Goal: Navigation & Orientation: Find specific page/section

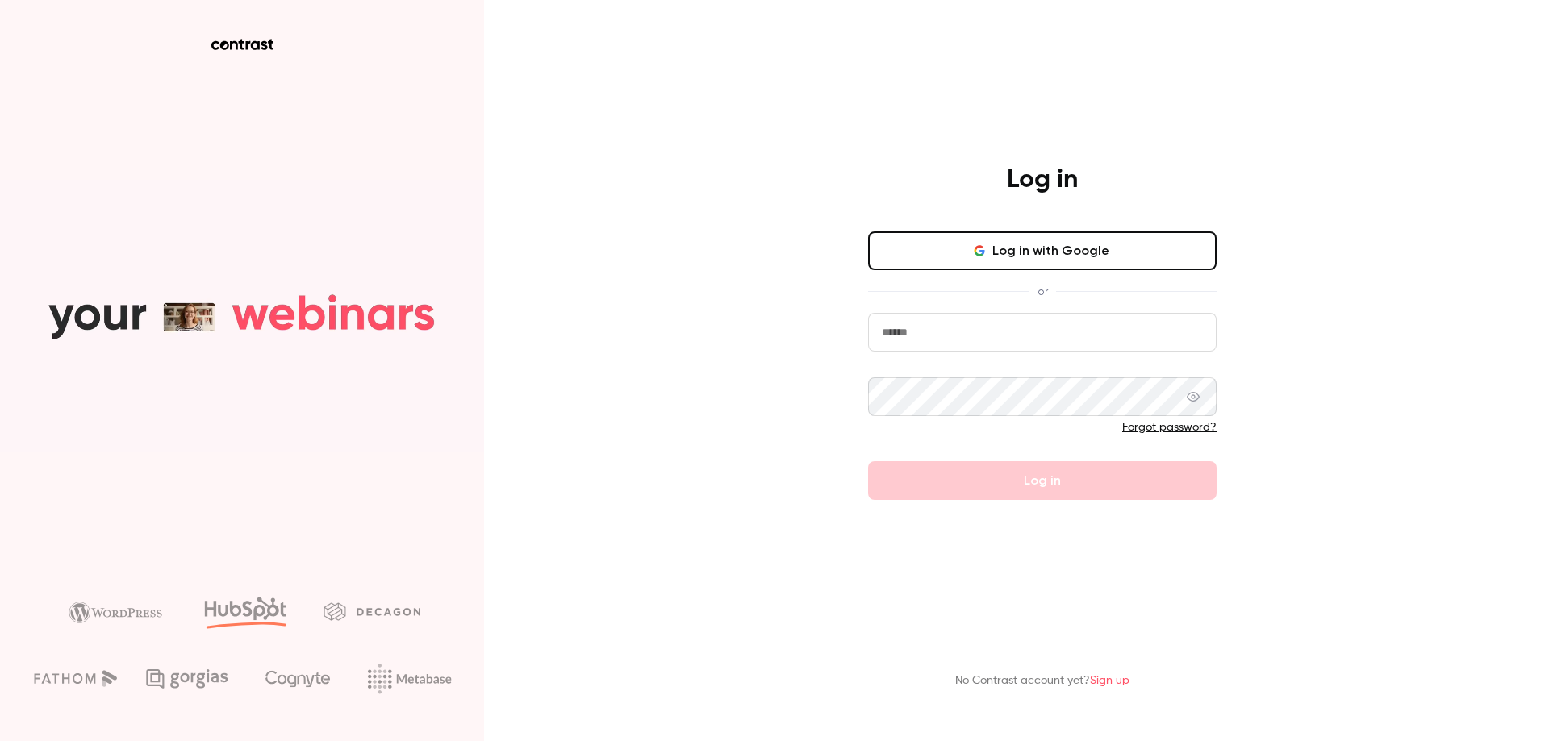
click at [895, 331] on input "email" at bounding box center [1042, 332] width 348 height 39
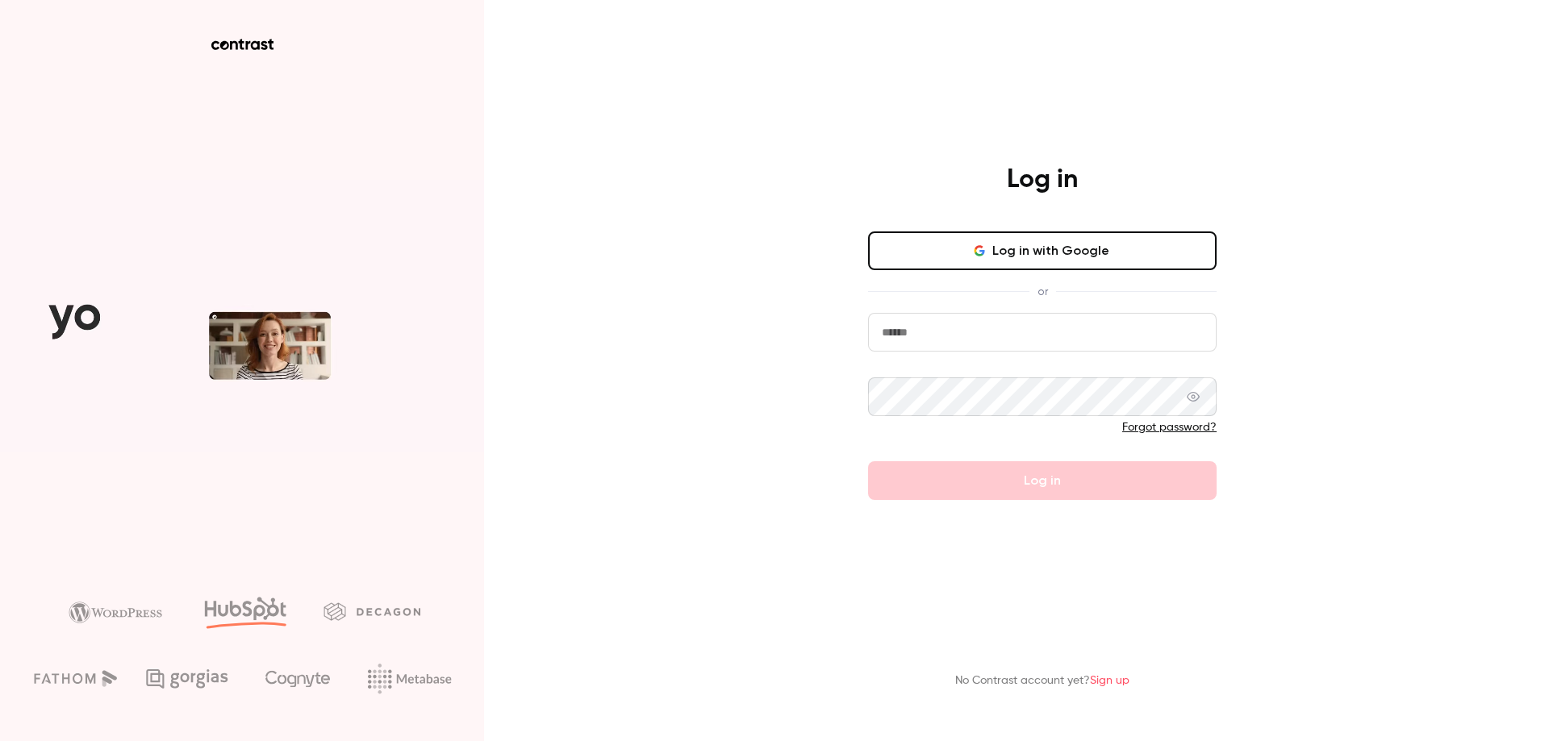
type input "**********"
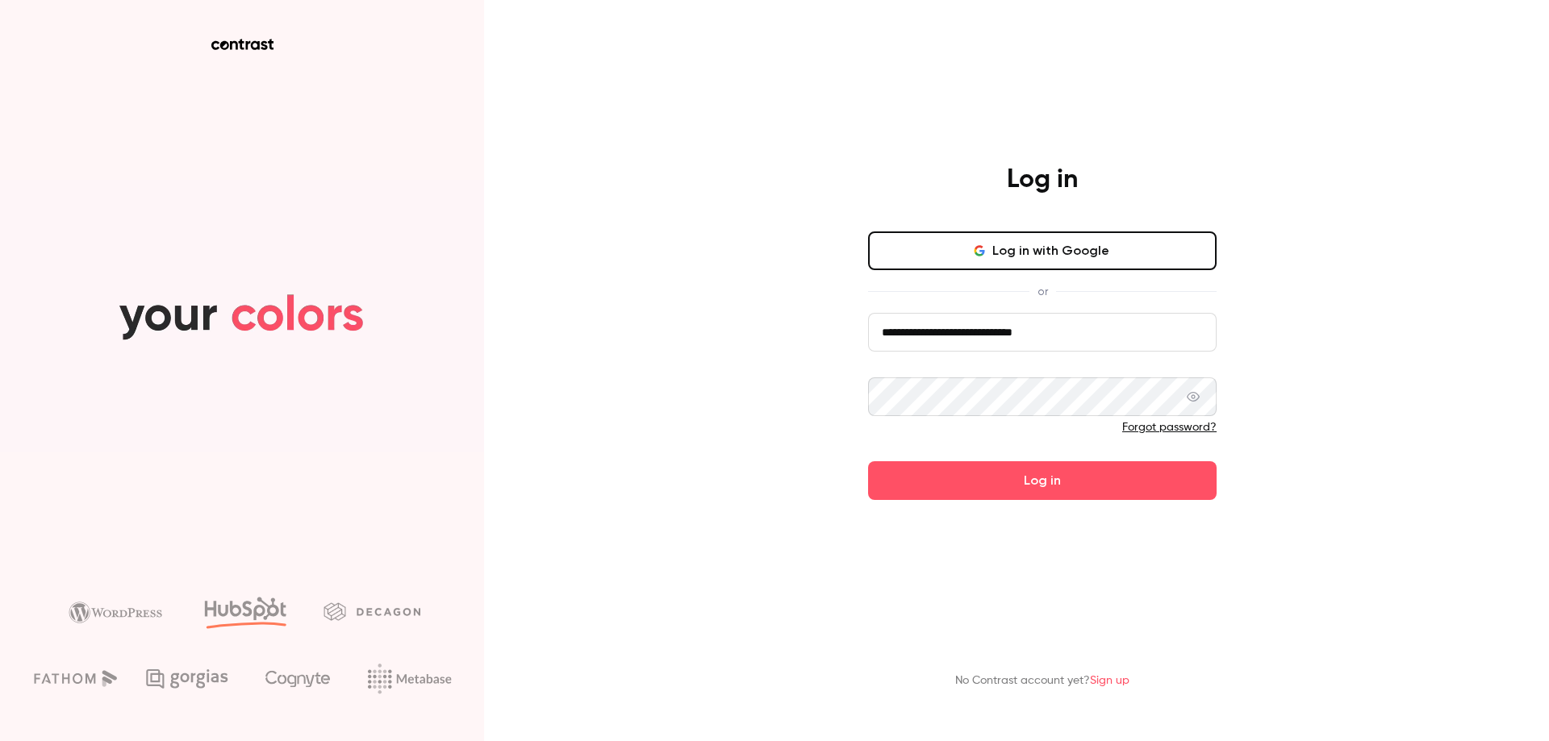
click at [1190, 399] on icon at bounding box center [1193, 396] width 13 height 13
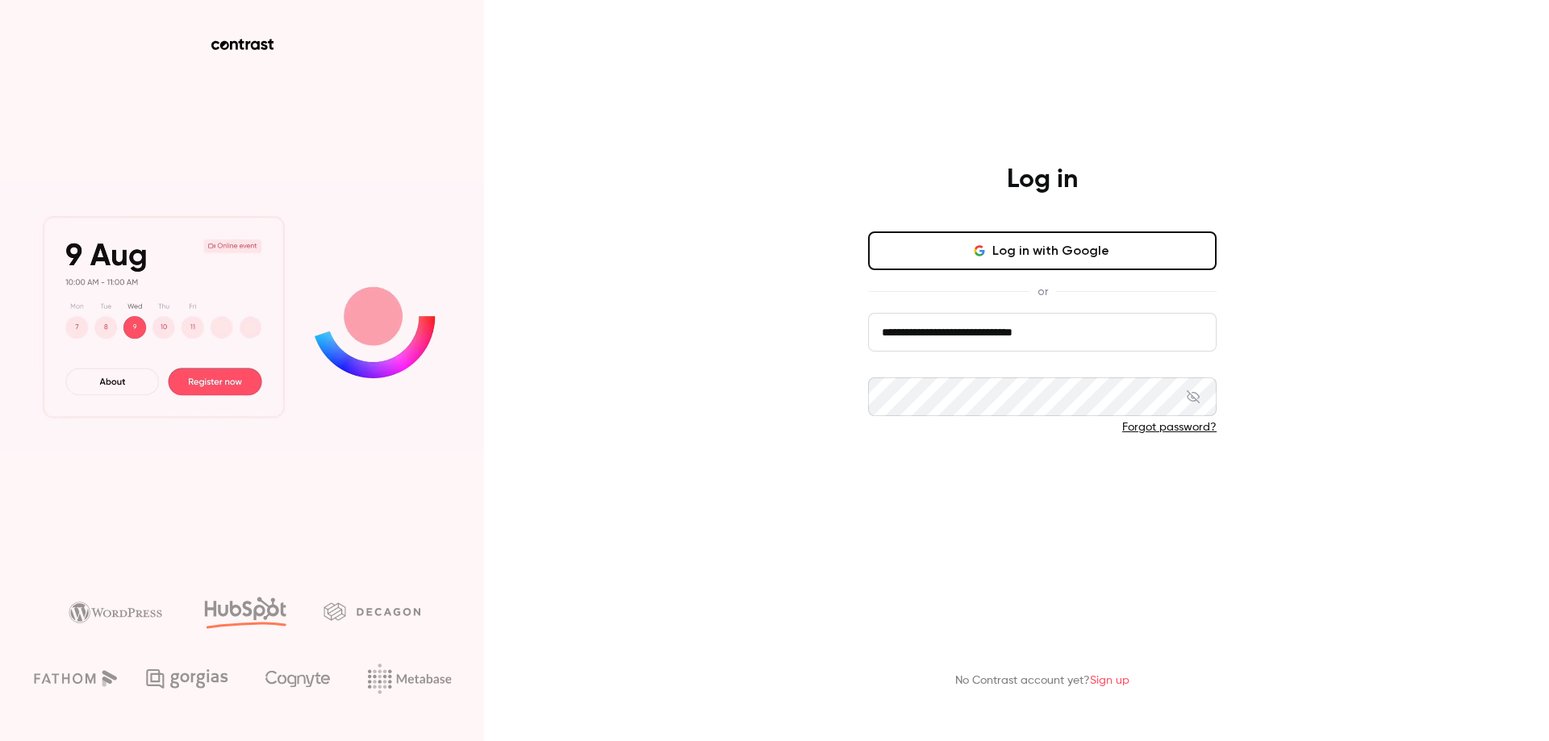
click at [937, 481] on button "Log in" at bounding box center [1042, 480] width 348 height 39
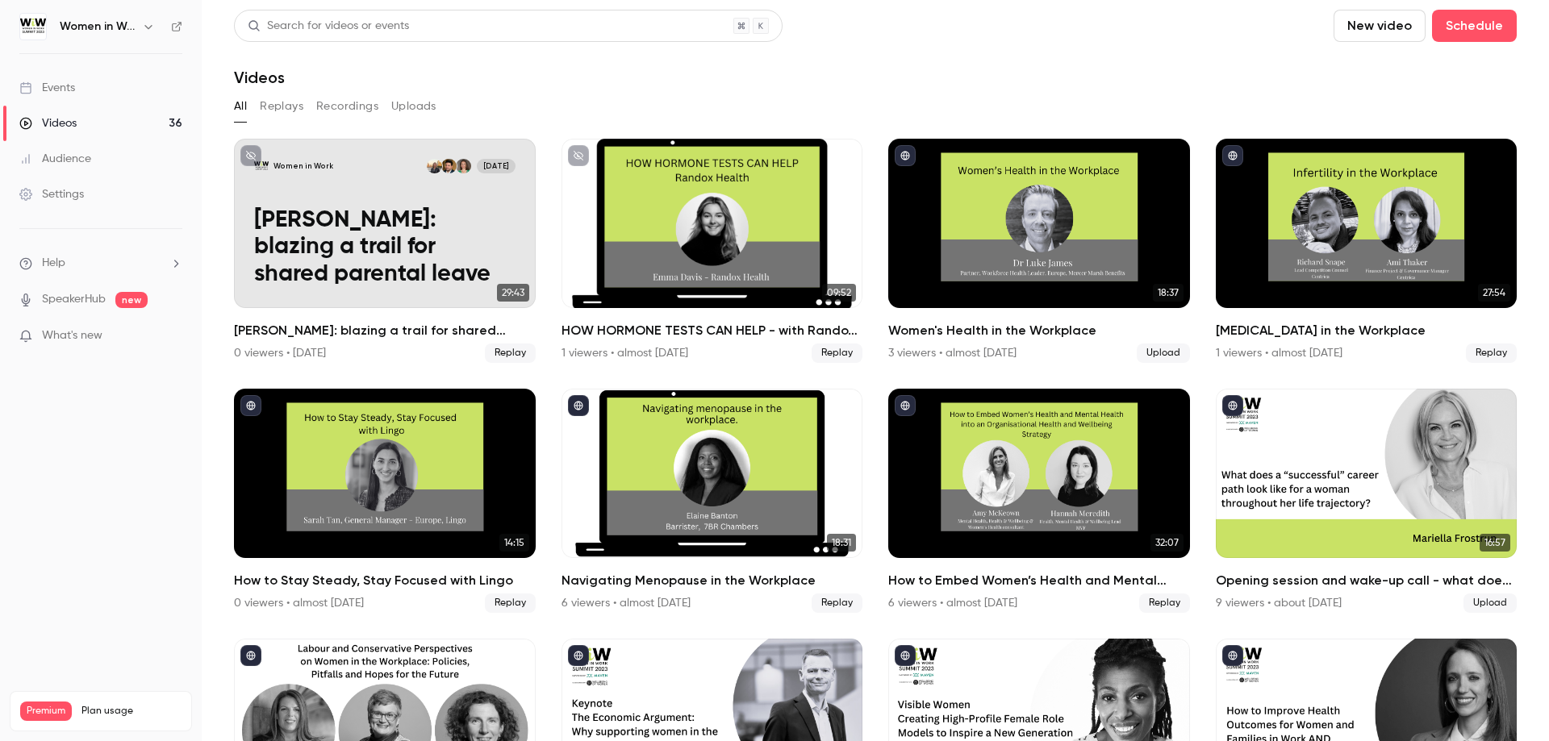
click at [54, 86] on div "Events" at bounding box center [47, 88] width 56 height 16
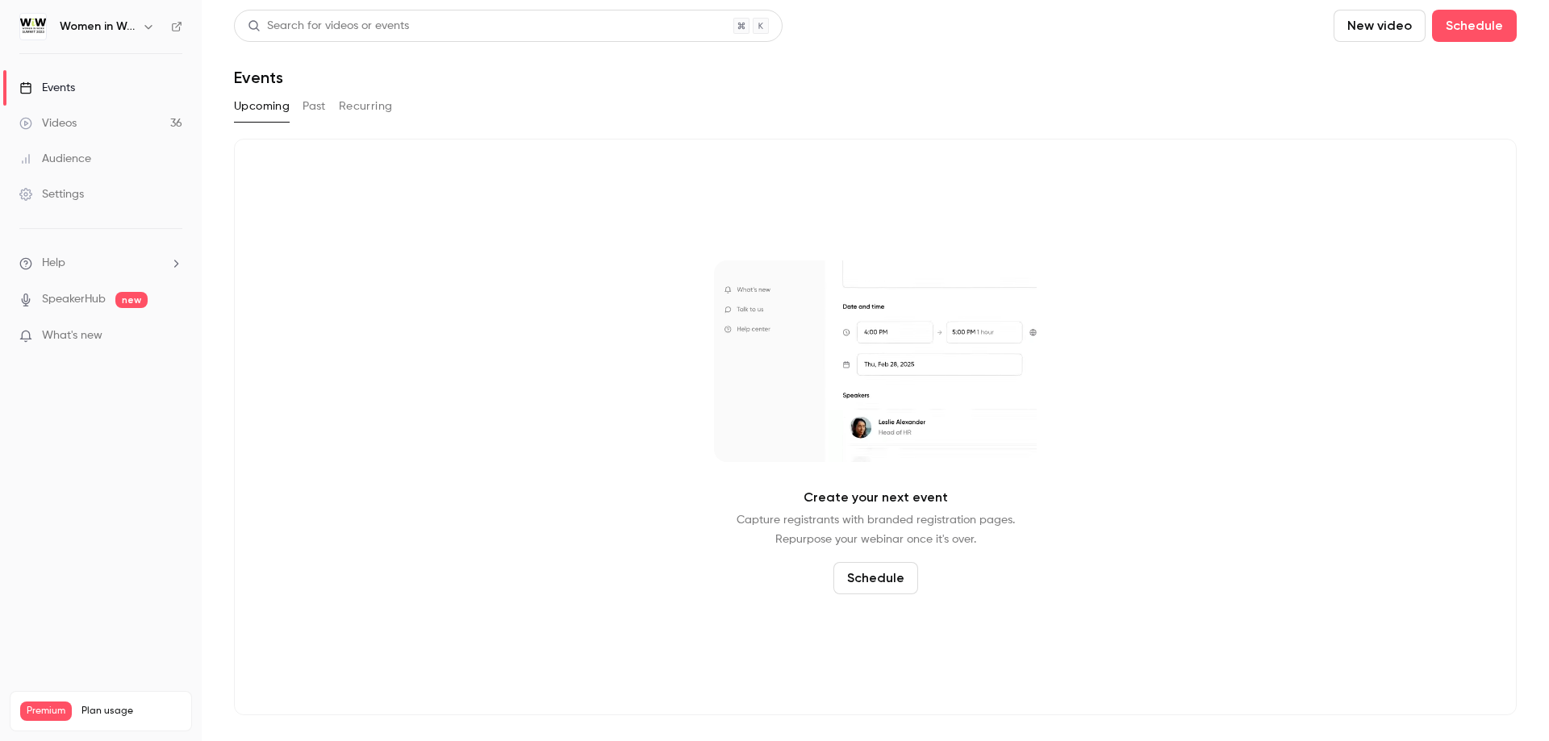
click at [310, 108] on button "Past" at bounding box center [313, 107] width 23 height 26
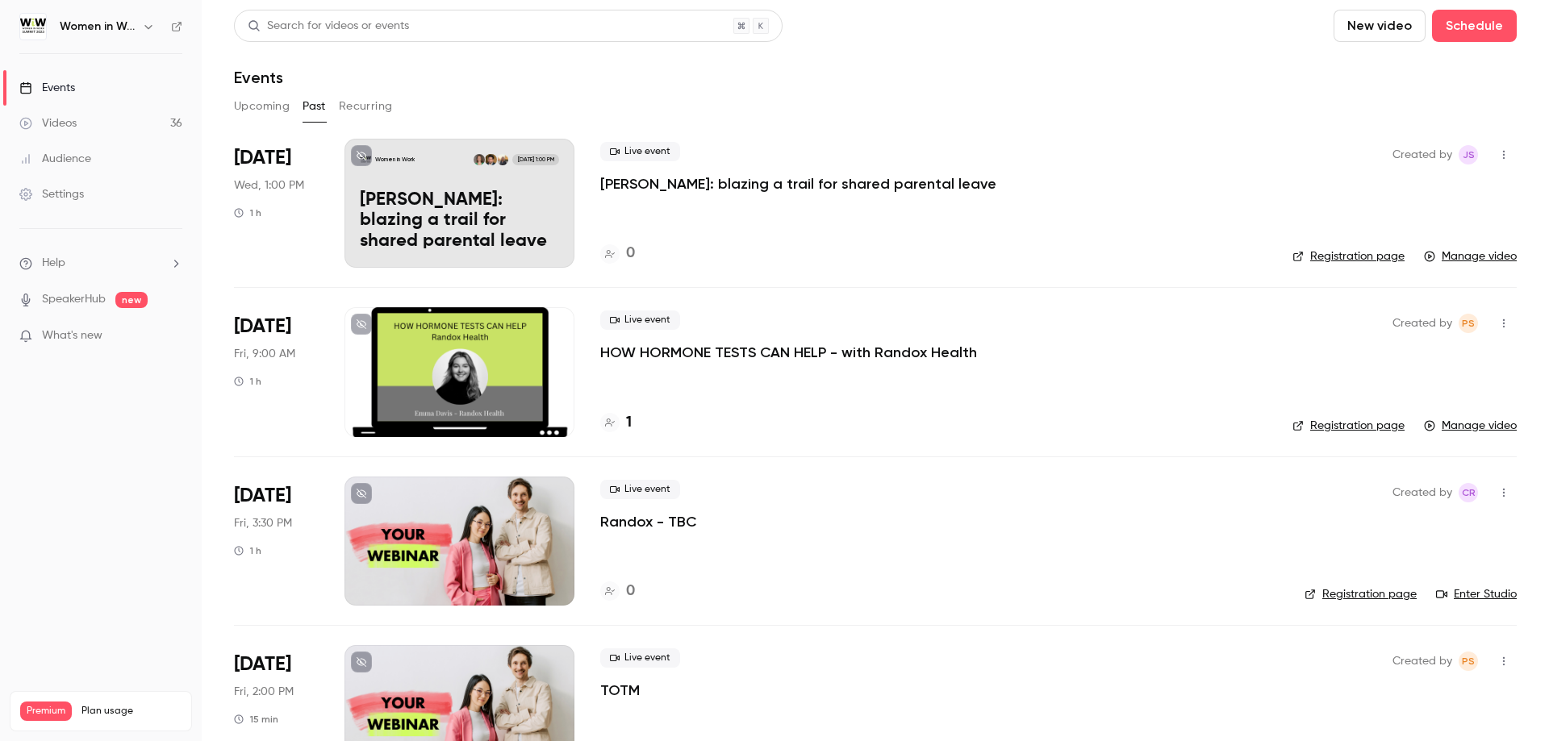
click at [66, 123] on div "Videos" at bounding box center [47, 123] width 57 height 16
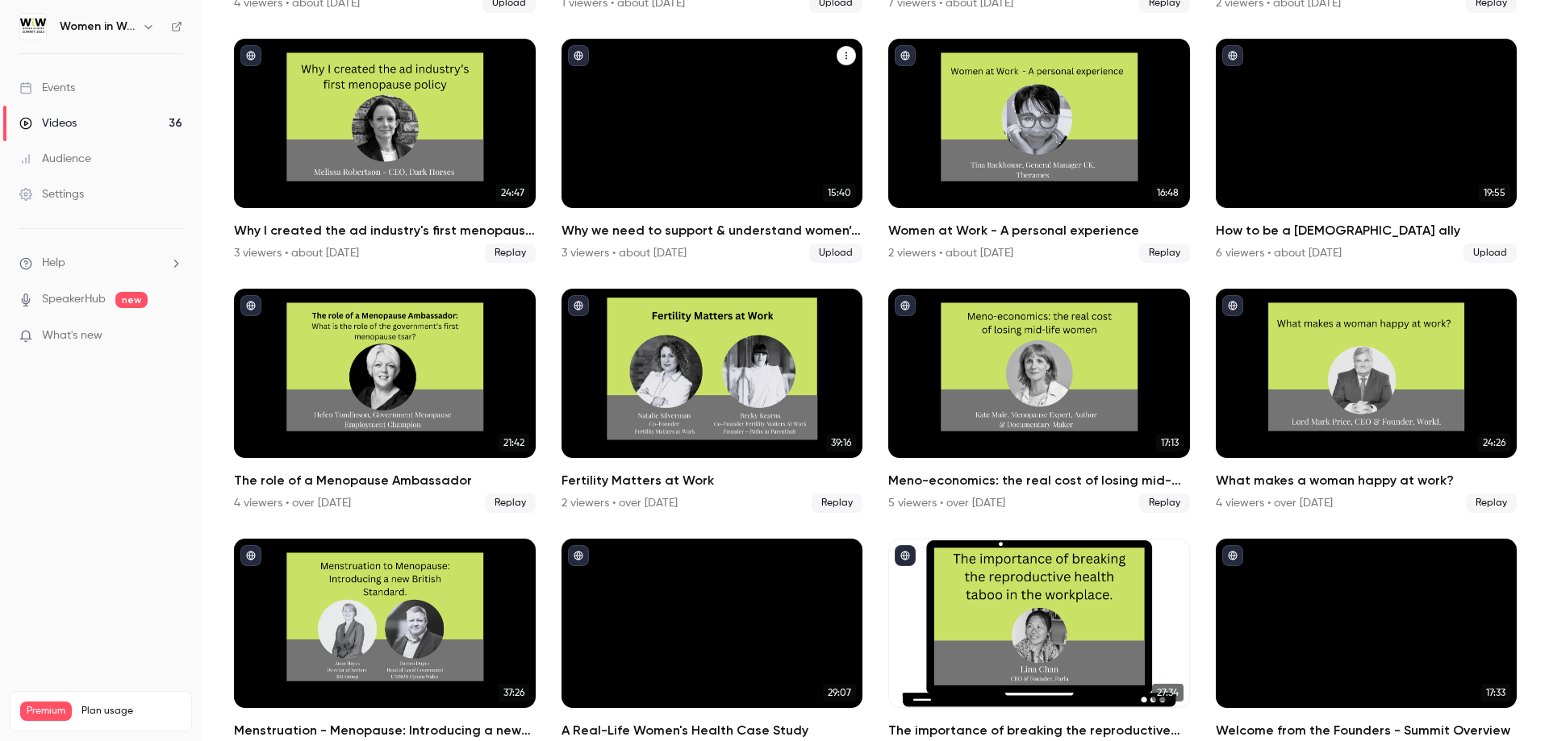
scroll to position [1627, 0]
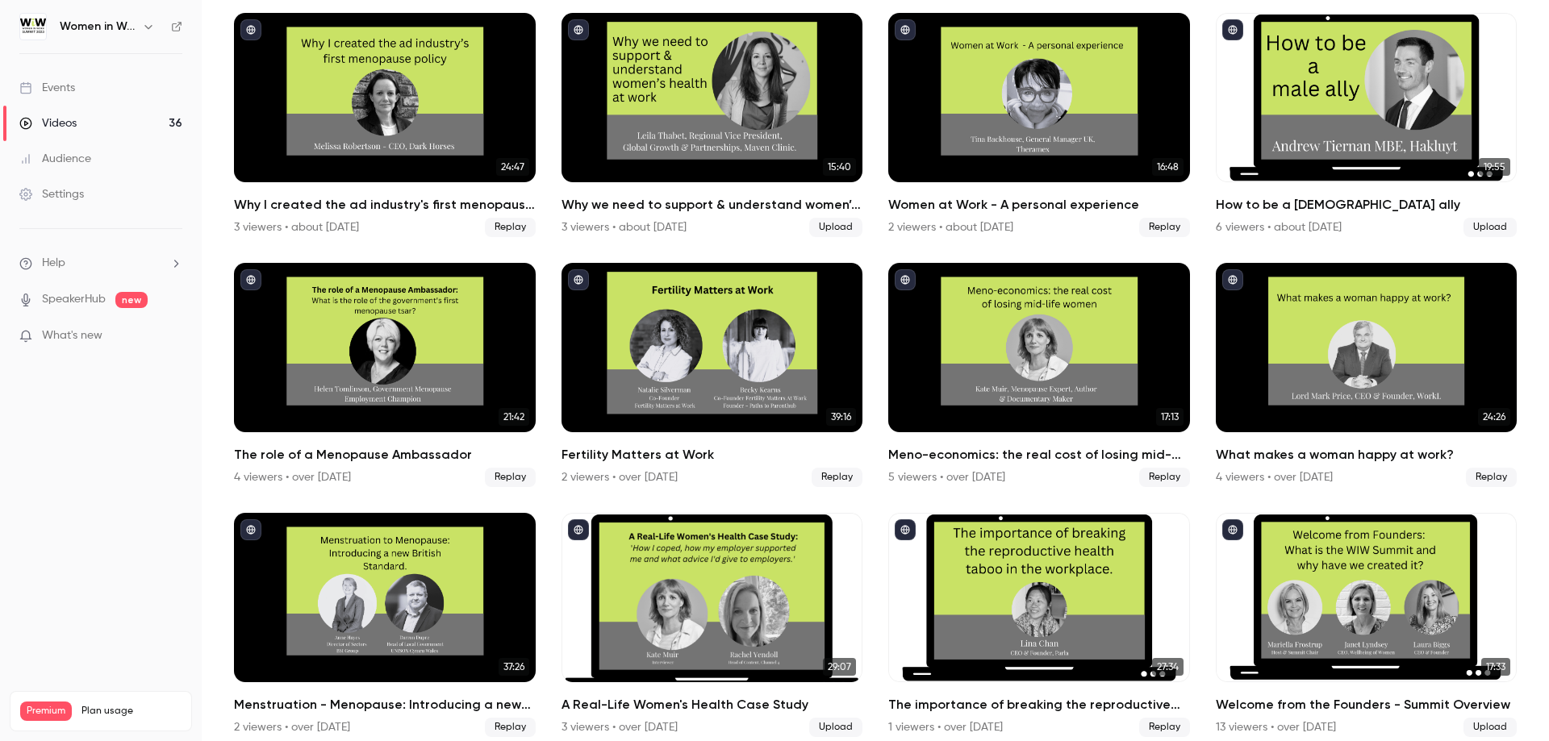
click at [175, 119] on link "Videos 36" at bounding box center [101, 123] width 202 height 35
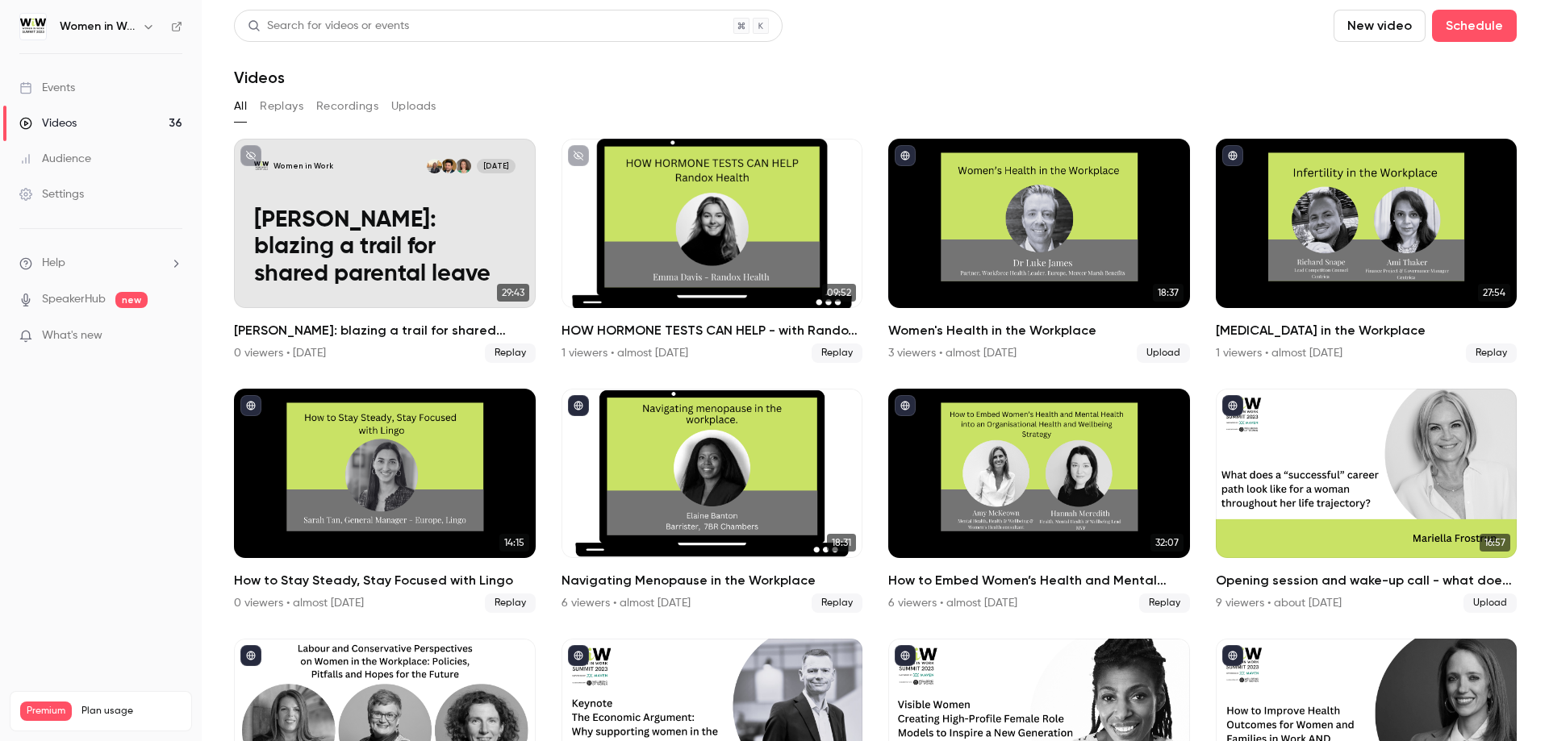
click at [148, 22] on icon "button" at bounding box center [148, 26] width 13 height 13
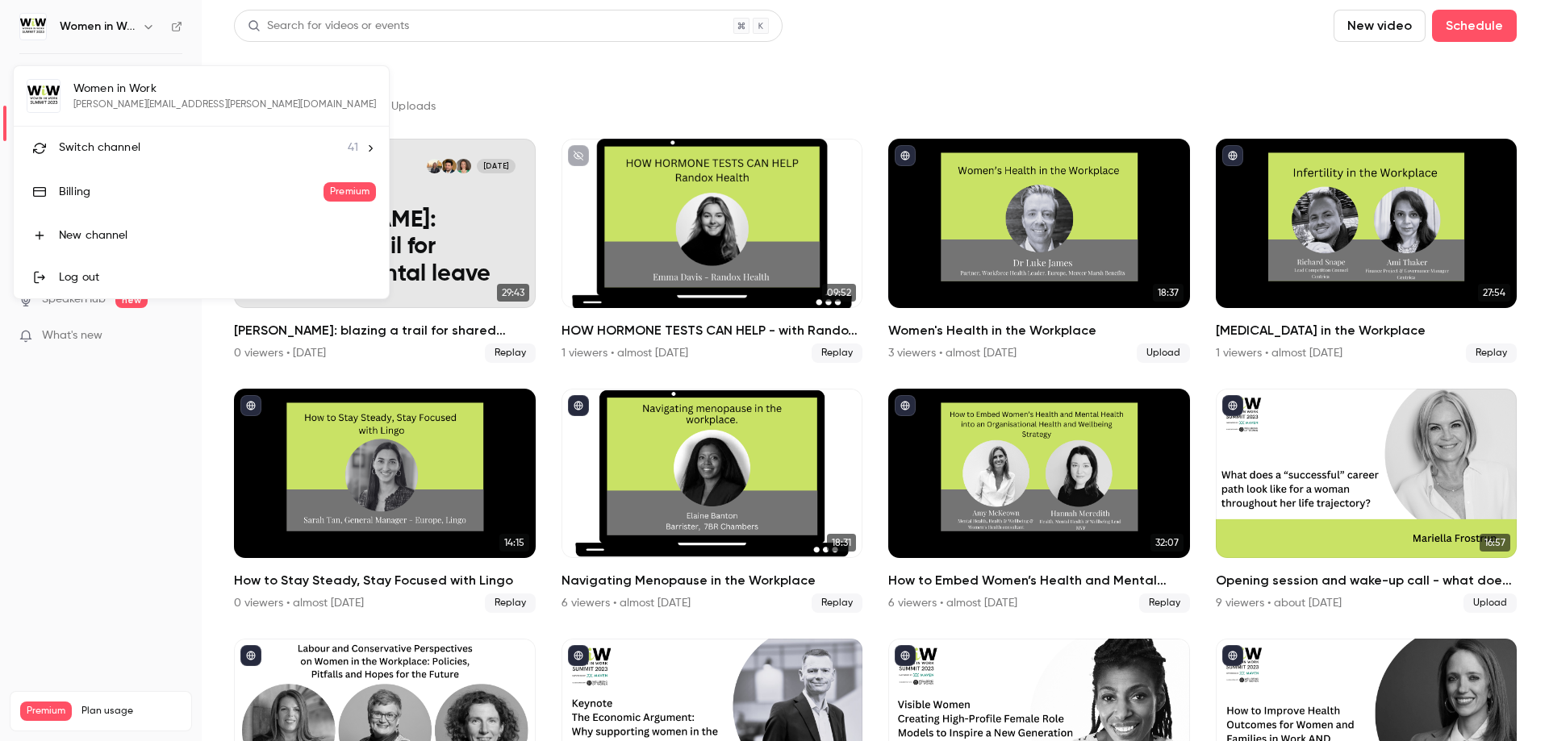
click at [365, 146] on icon at bounding box center [370, 148] width 11 height 11
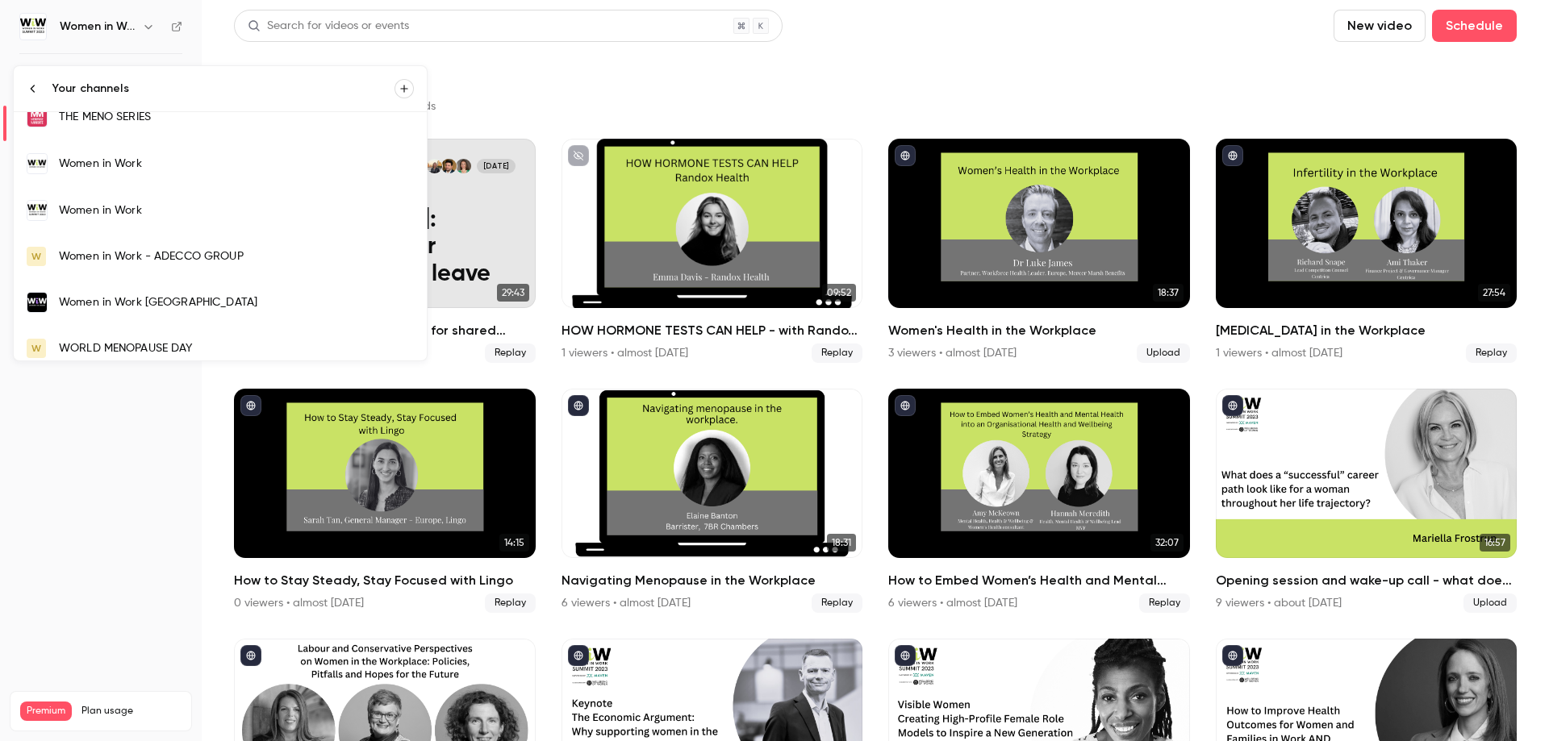
scroll to position [1644, 0]
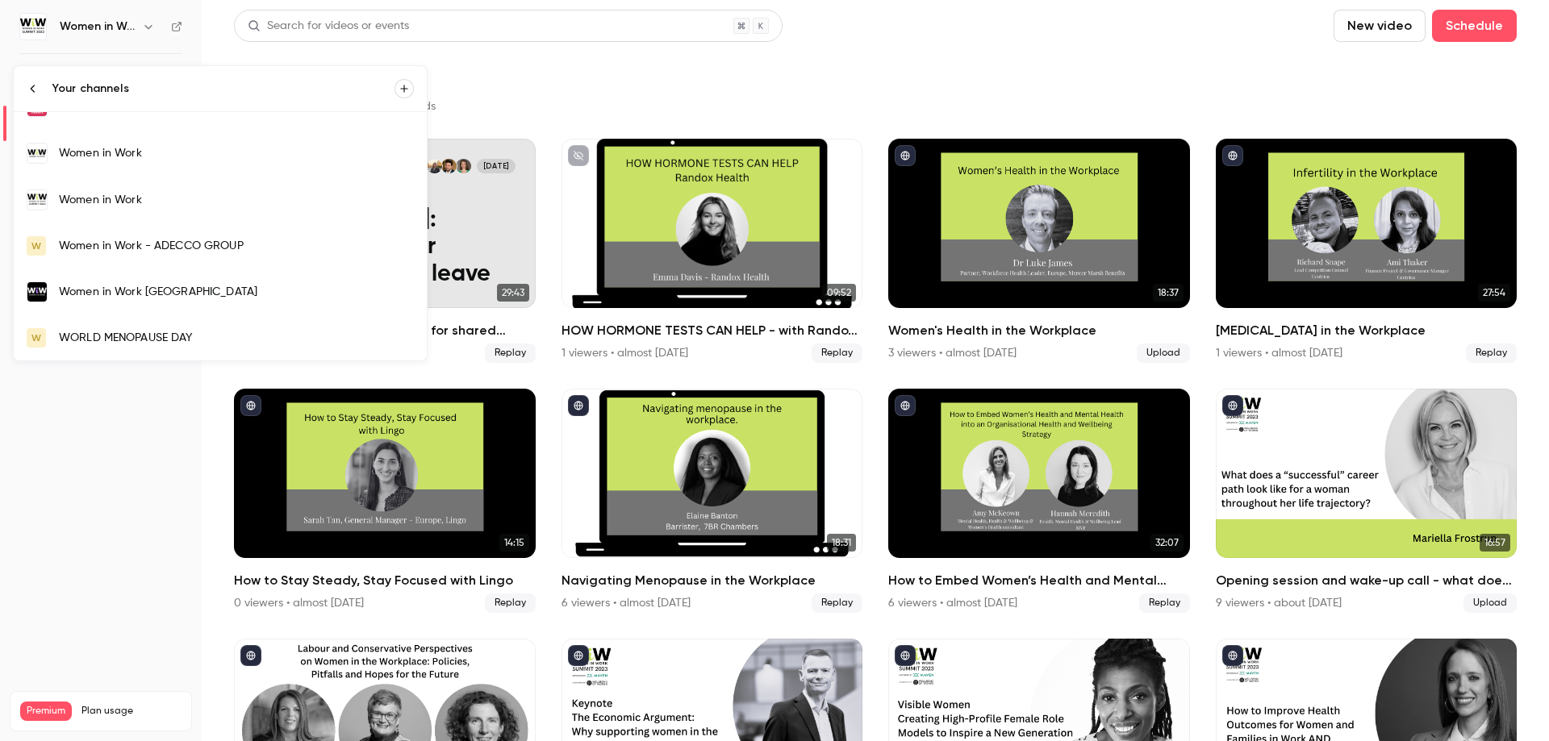
click at [90, 198] on div "Women in Work" at bounding box center [236, 200] width 355 height 16
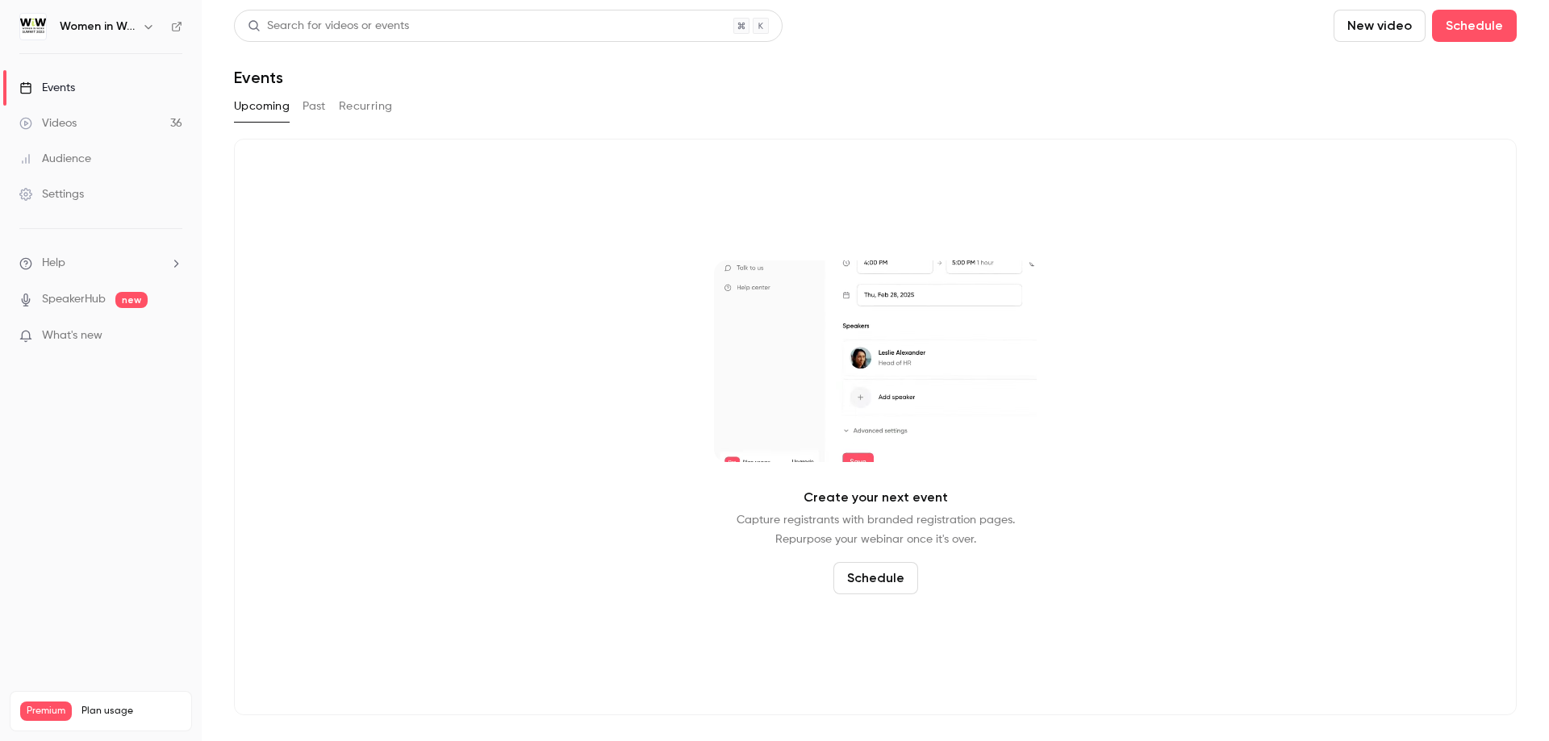
click at [316, 111] on button "Past" at bounding box center [313, 107] width 23 height 26
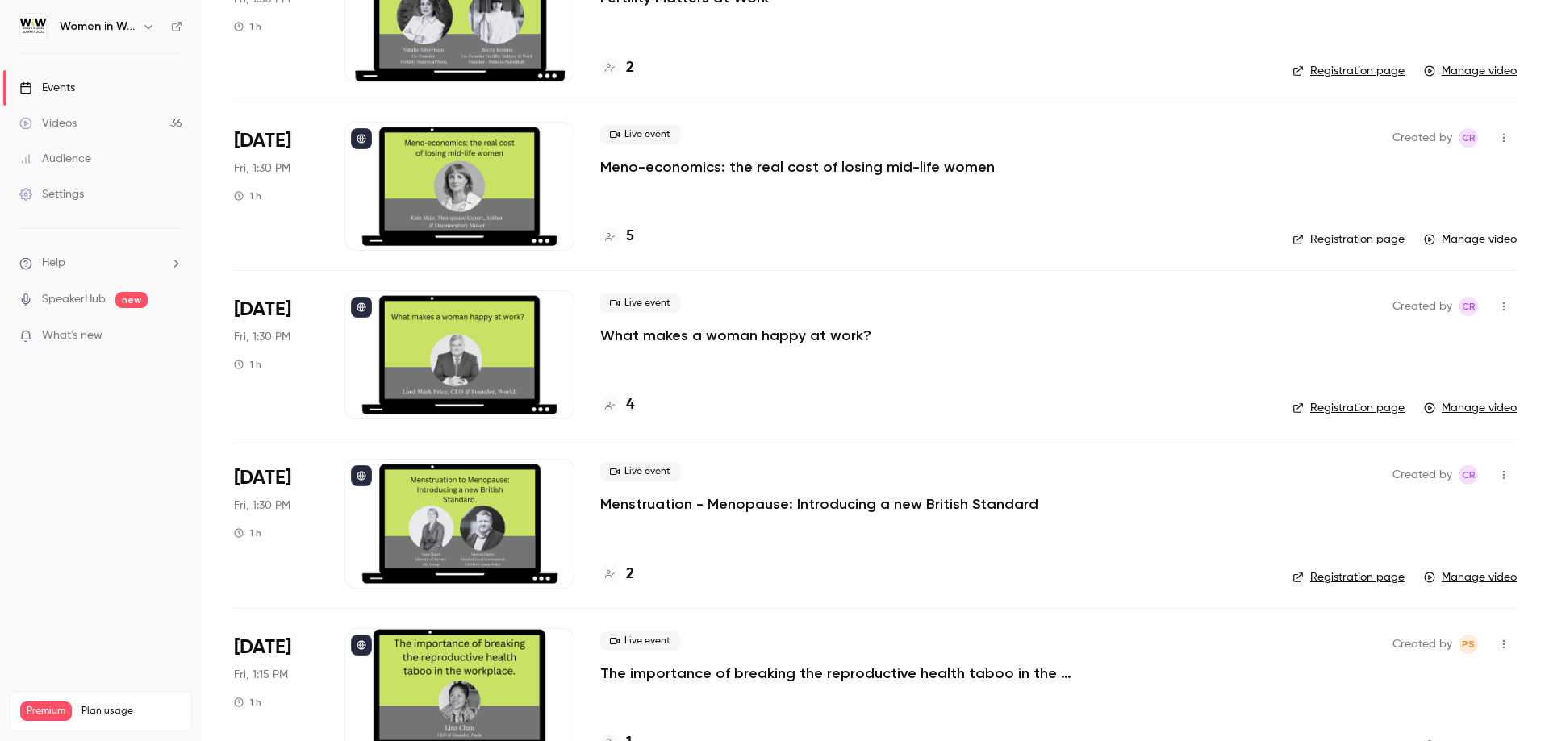
scroll to position [2595, 0]
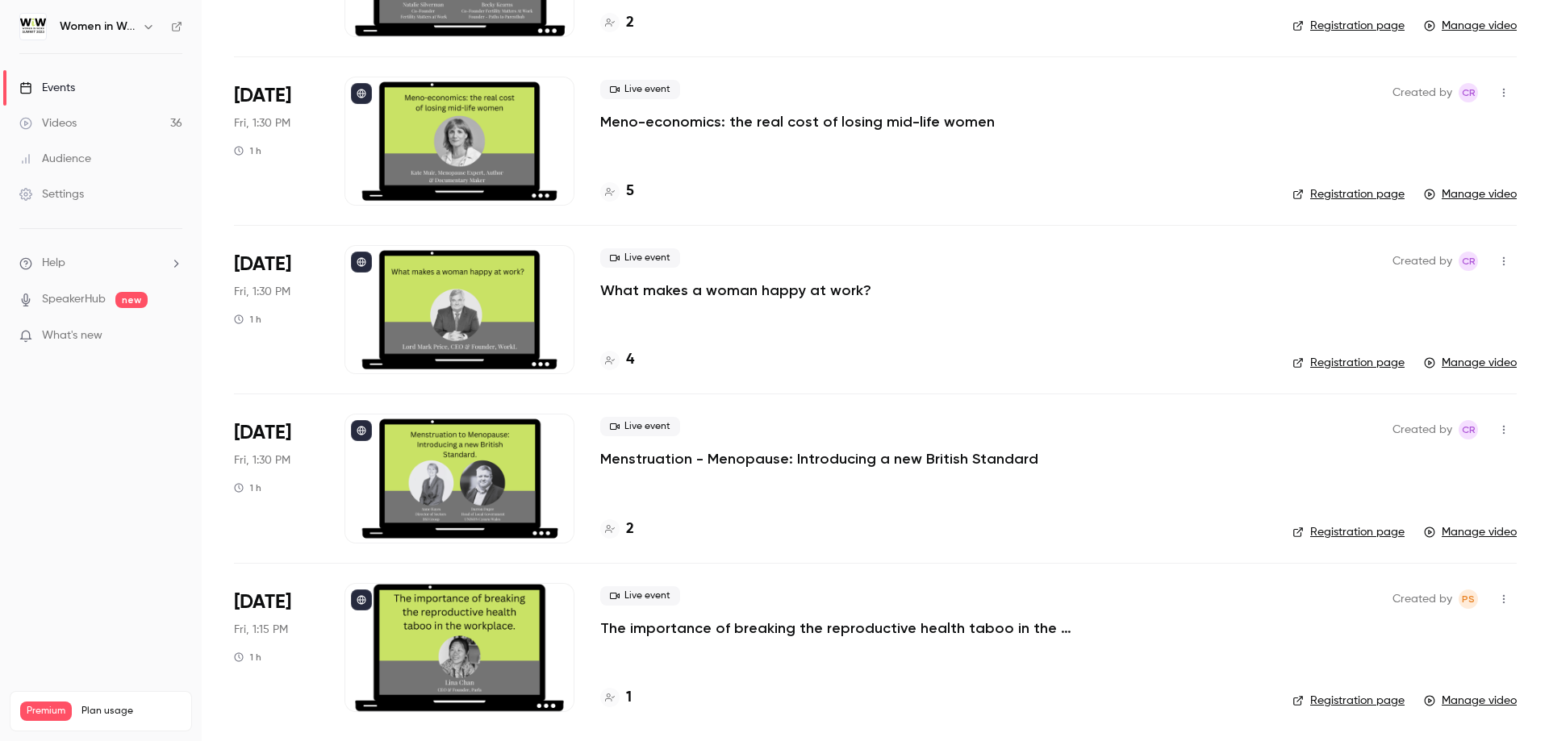
click at [68, 125] on div "Videos" at bounding box center [47, 123] width 57 height 16
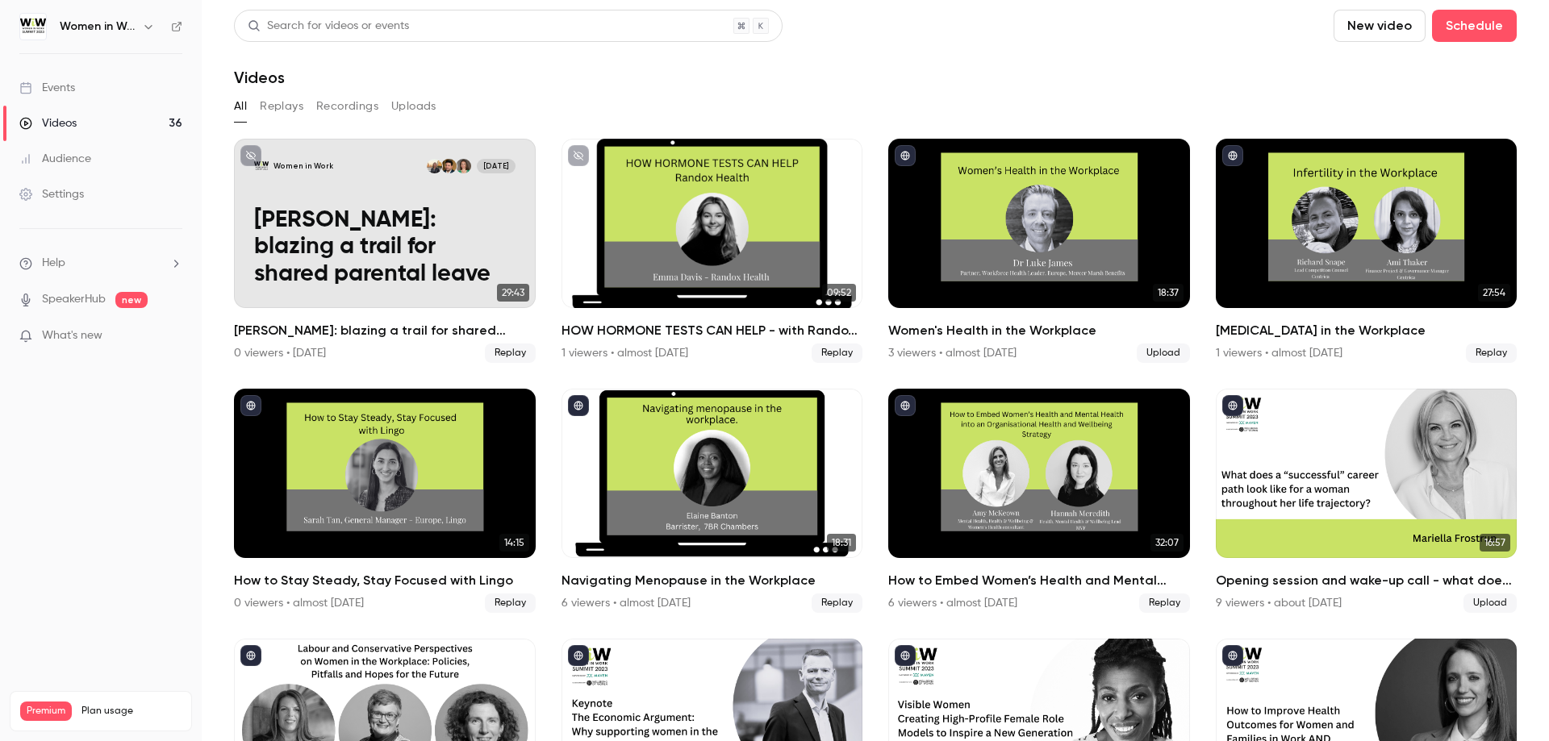
click at [146, 25] on icon "button" at bounding box center [148, 26] width 13 height 13
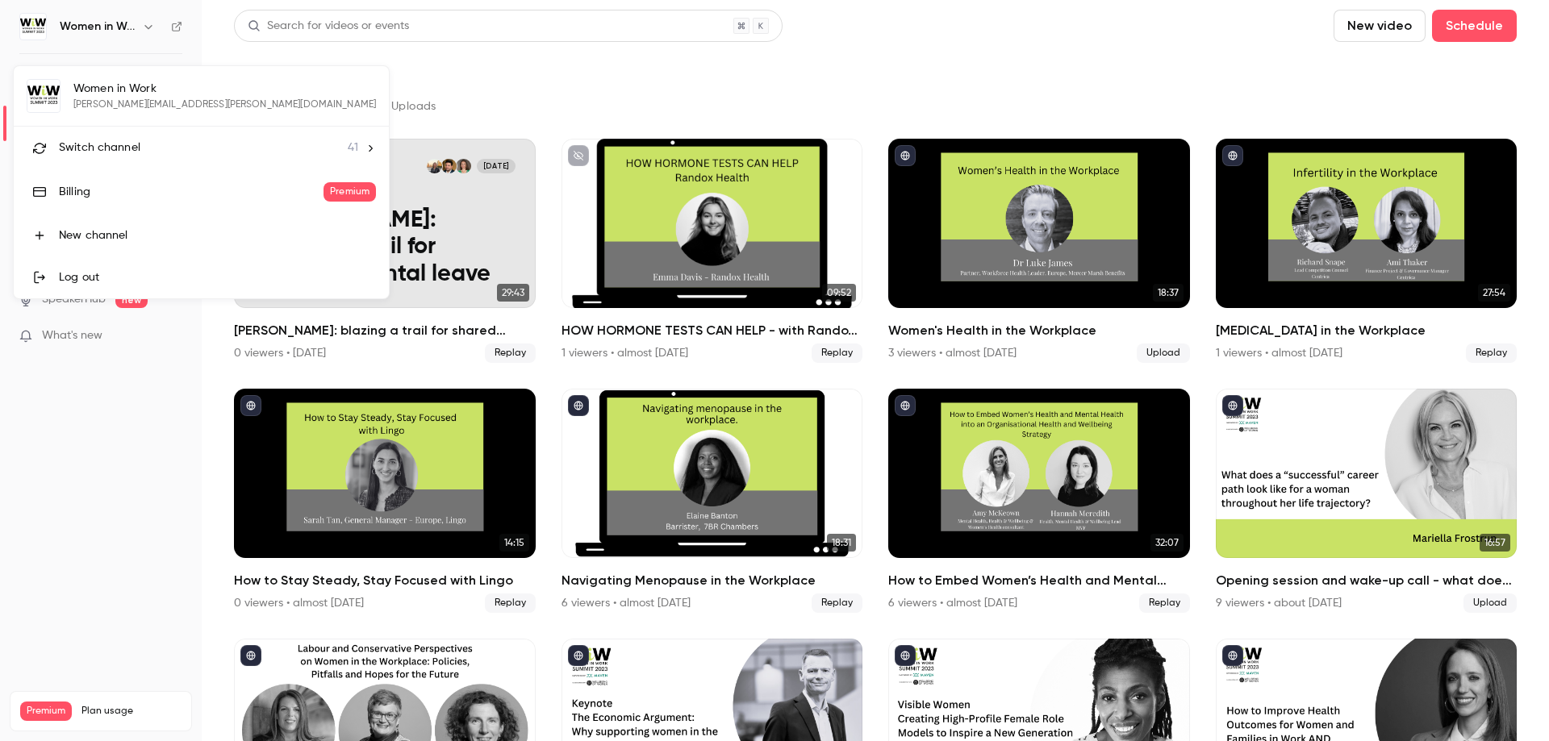
click at [93, 149] on span "Switch channel" at bounding box center [99, 148] width 81 height 17
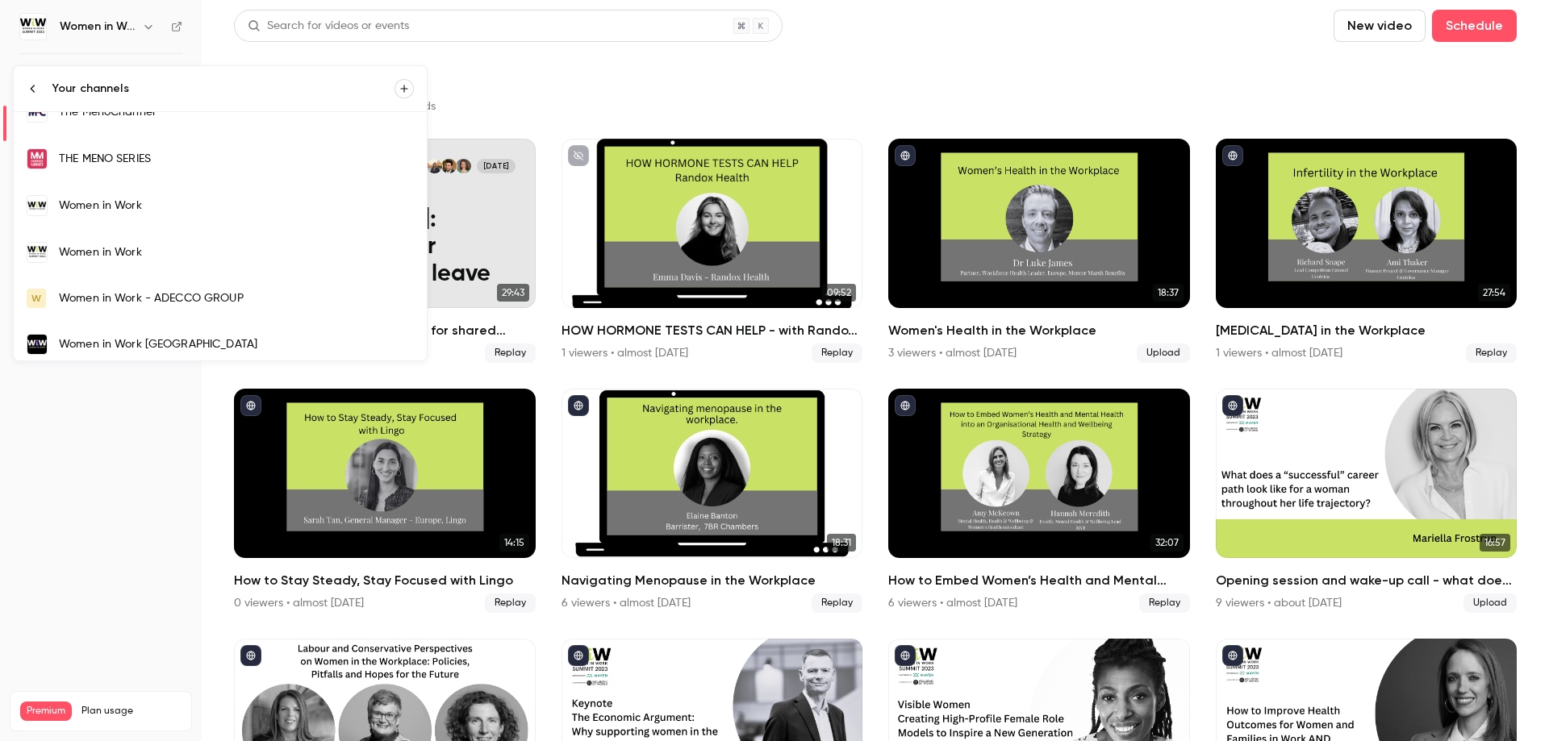
scroll to position [1563, 0]
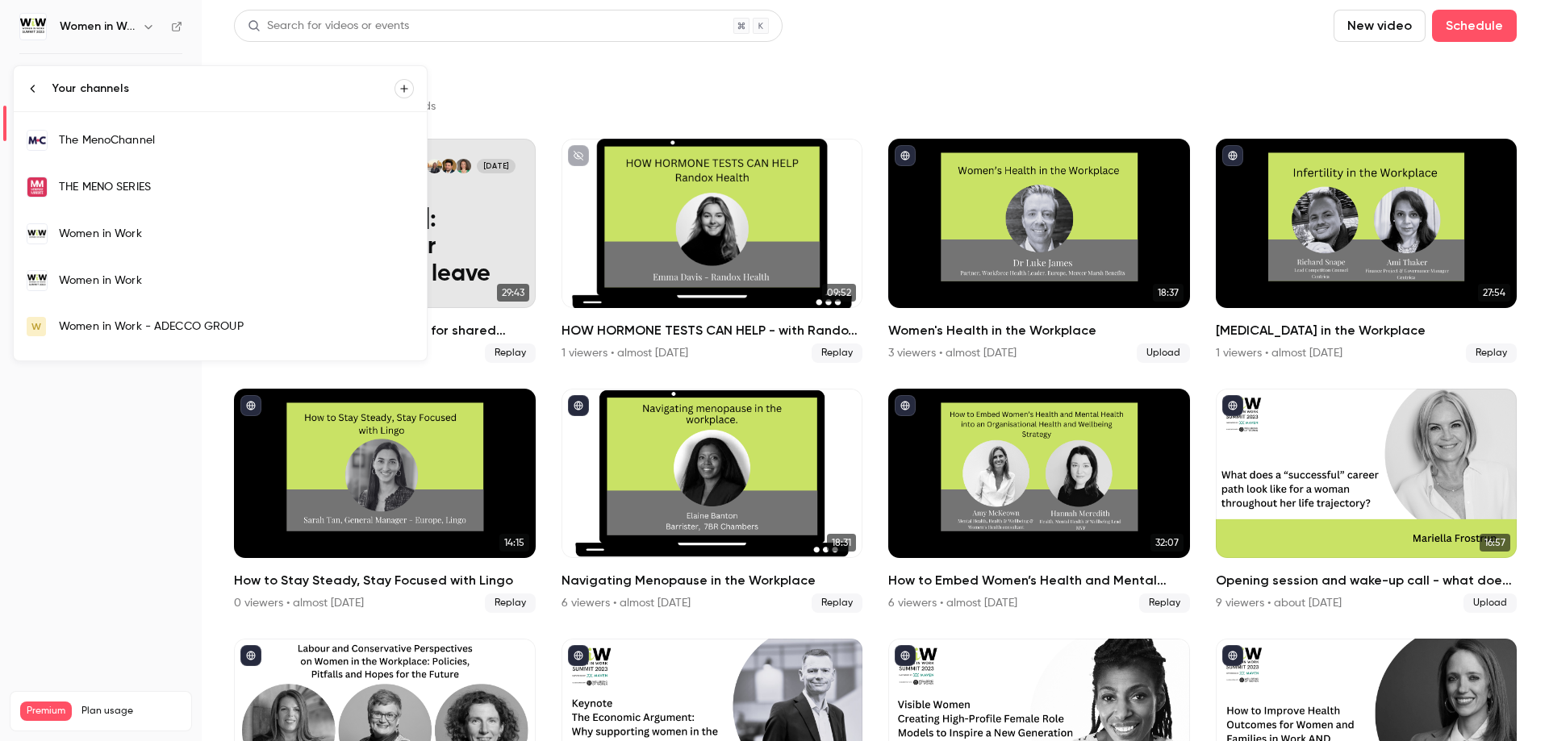
click at [89, 236] on div "Women in Work" at bounding box center [236, 234] width 355 height 16
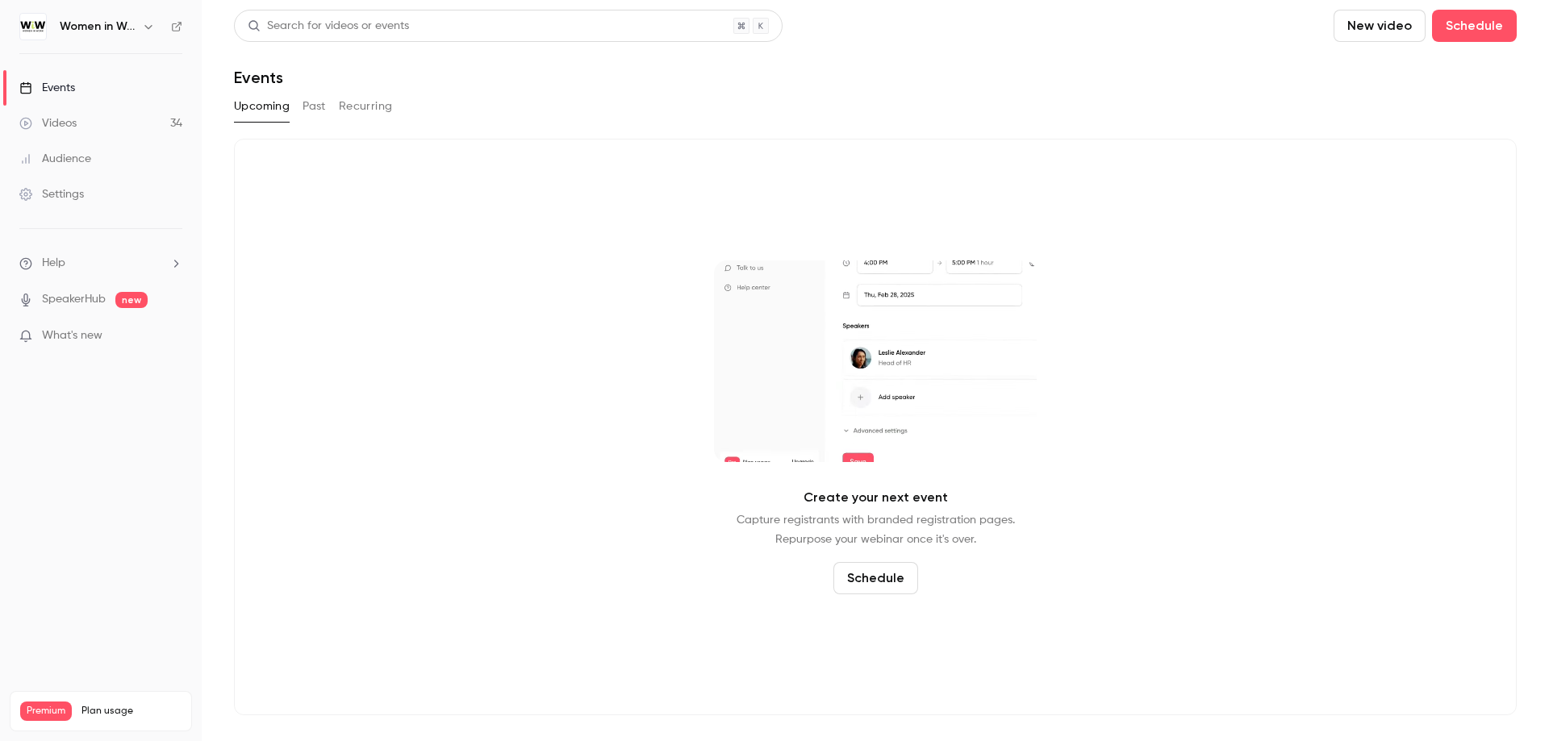
click at [75, 119] on div "Videos" at bounding box center [47, 123] width 57 height 16
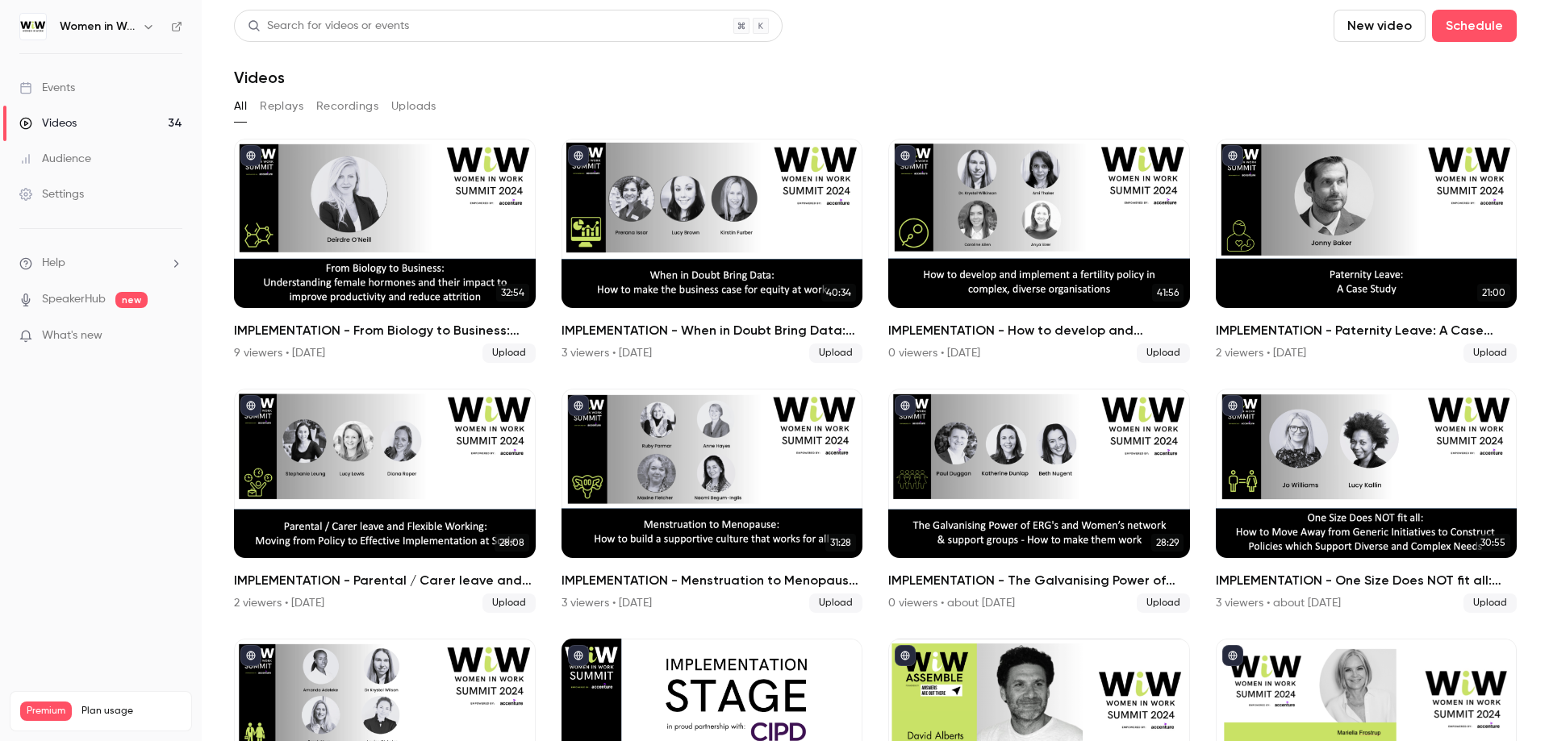
click at [74, 123] on div "Videos" at bounding box center [47, 123] width 57 height 16
click at [146, 26] on icon "button" at bounding box center [147, 27] width 7 height 4
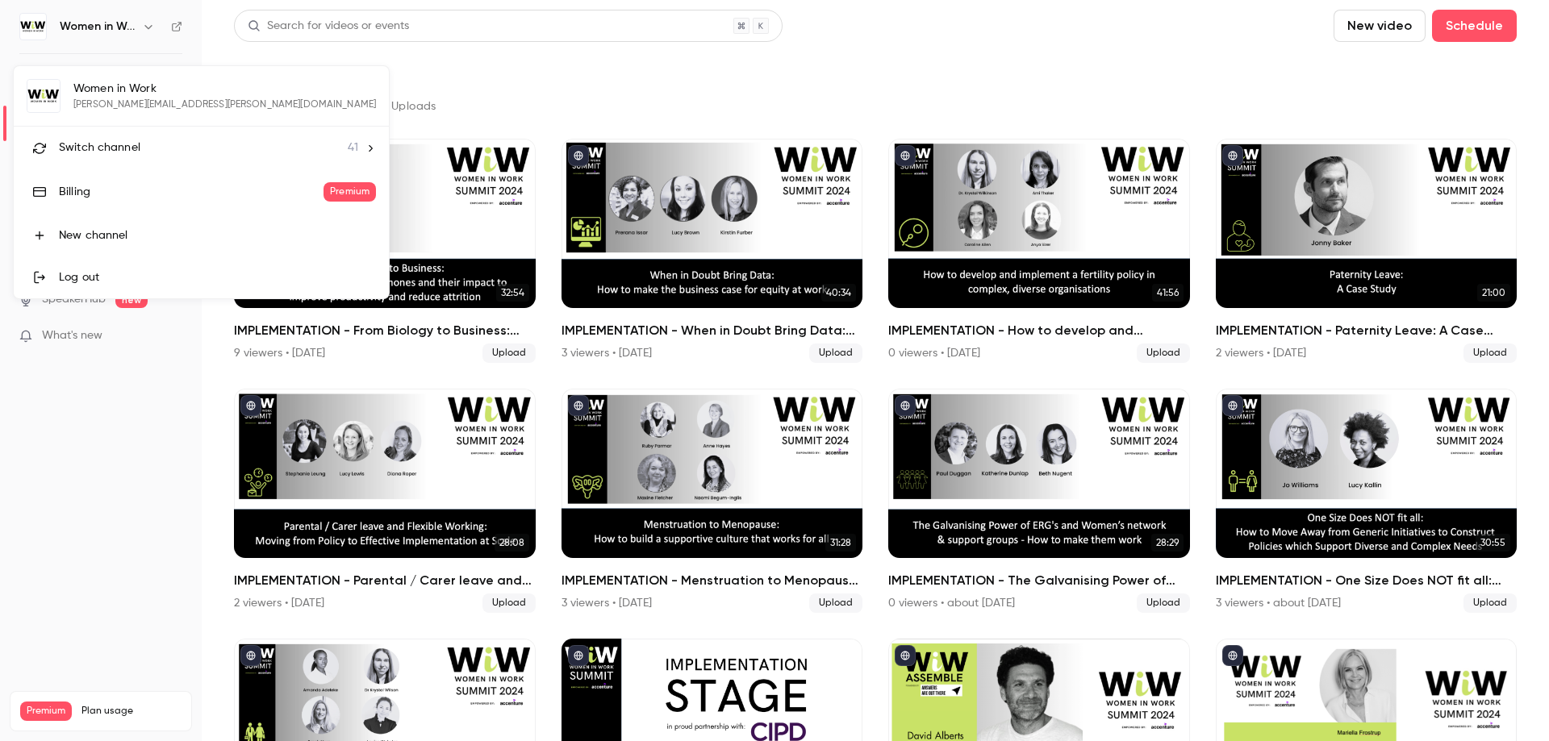
click at [106, 150] on span "Switch channel" at bounding box center [99, 148] width 81 height 17
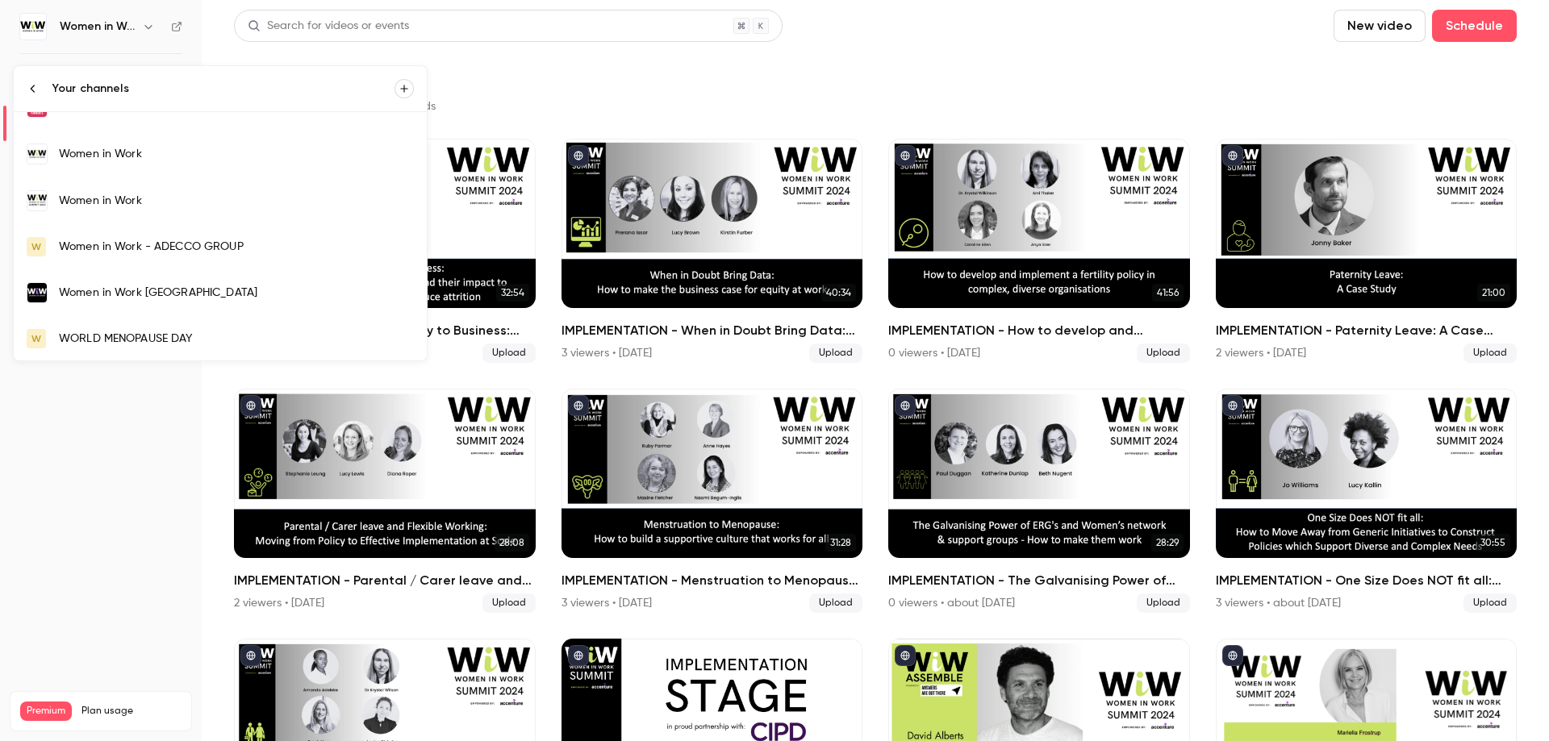
scroll to position [1644, 0]
click at [99, 198] on div "Women in Work" at bounding box center [236, 200] width 355 height 16
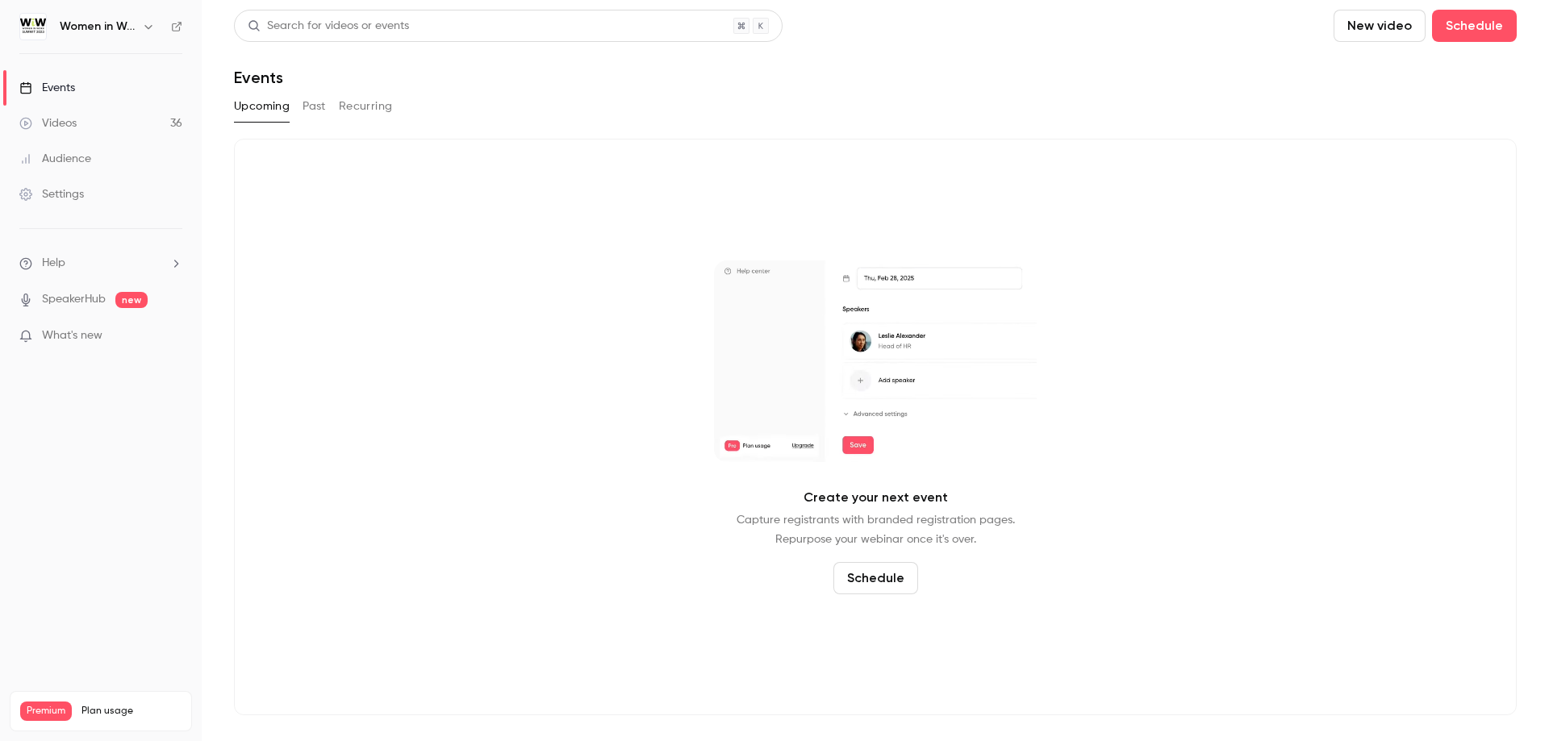
click at [317, 110] on button "Past" at bounding box center [313, 107] width 23 height 26
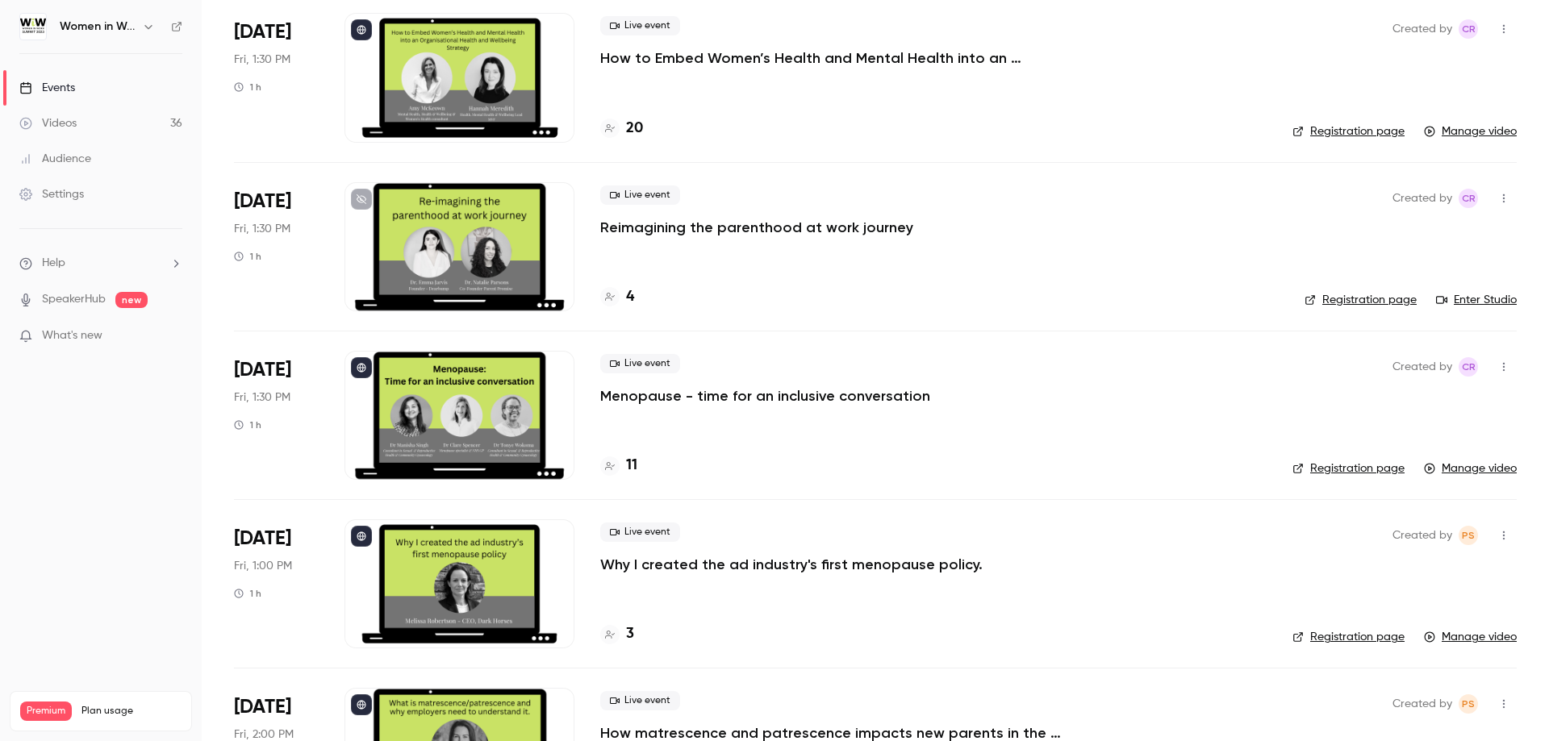
scroll to position [1304, 0]
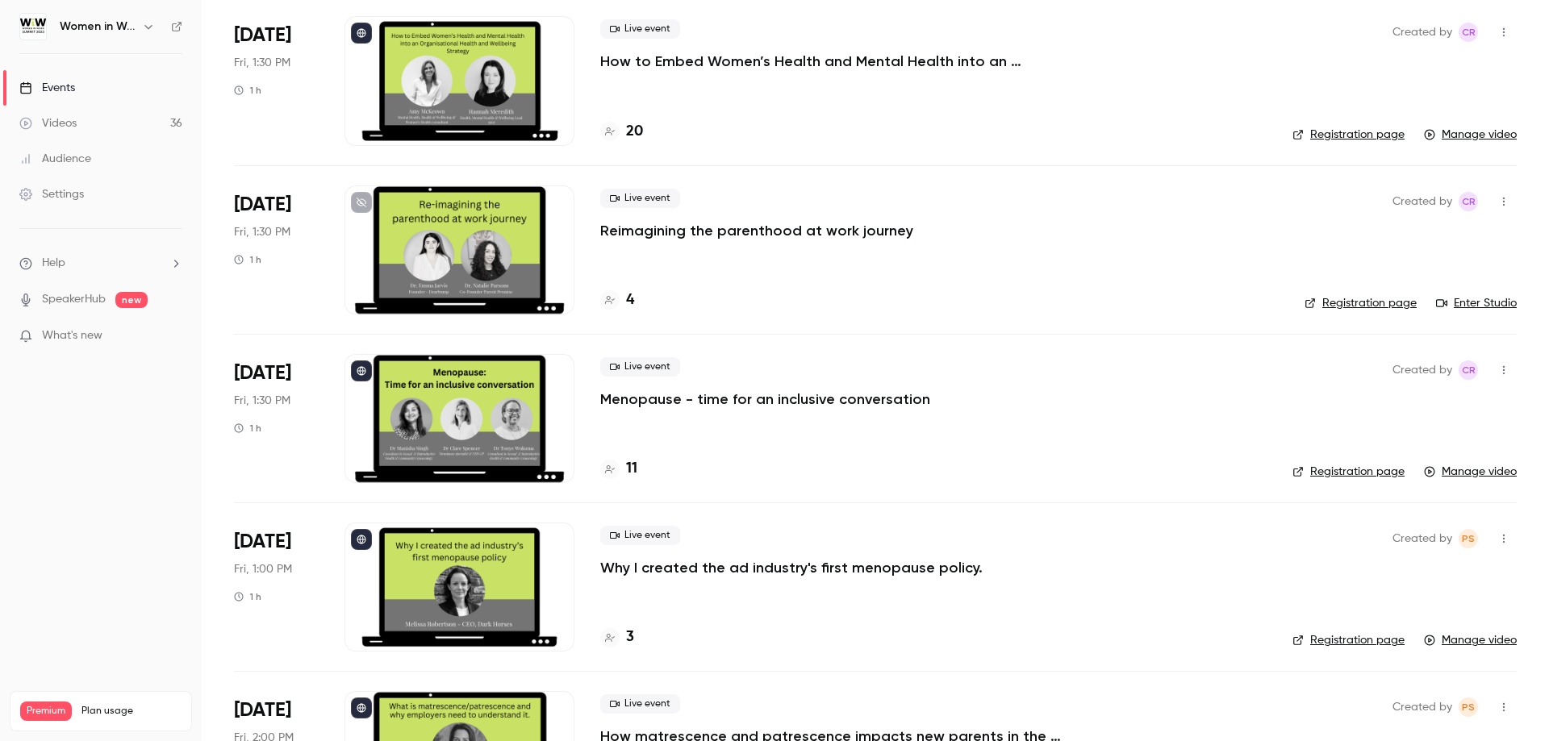
click at [82, 344] on span "What's new" at bounding box center [72, 335] width 60 height 17
click at [157, 495] on div at bounding box center [774, 370] width 1549 height 741
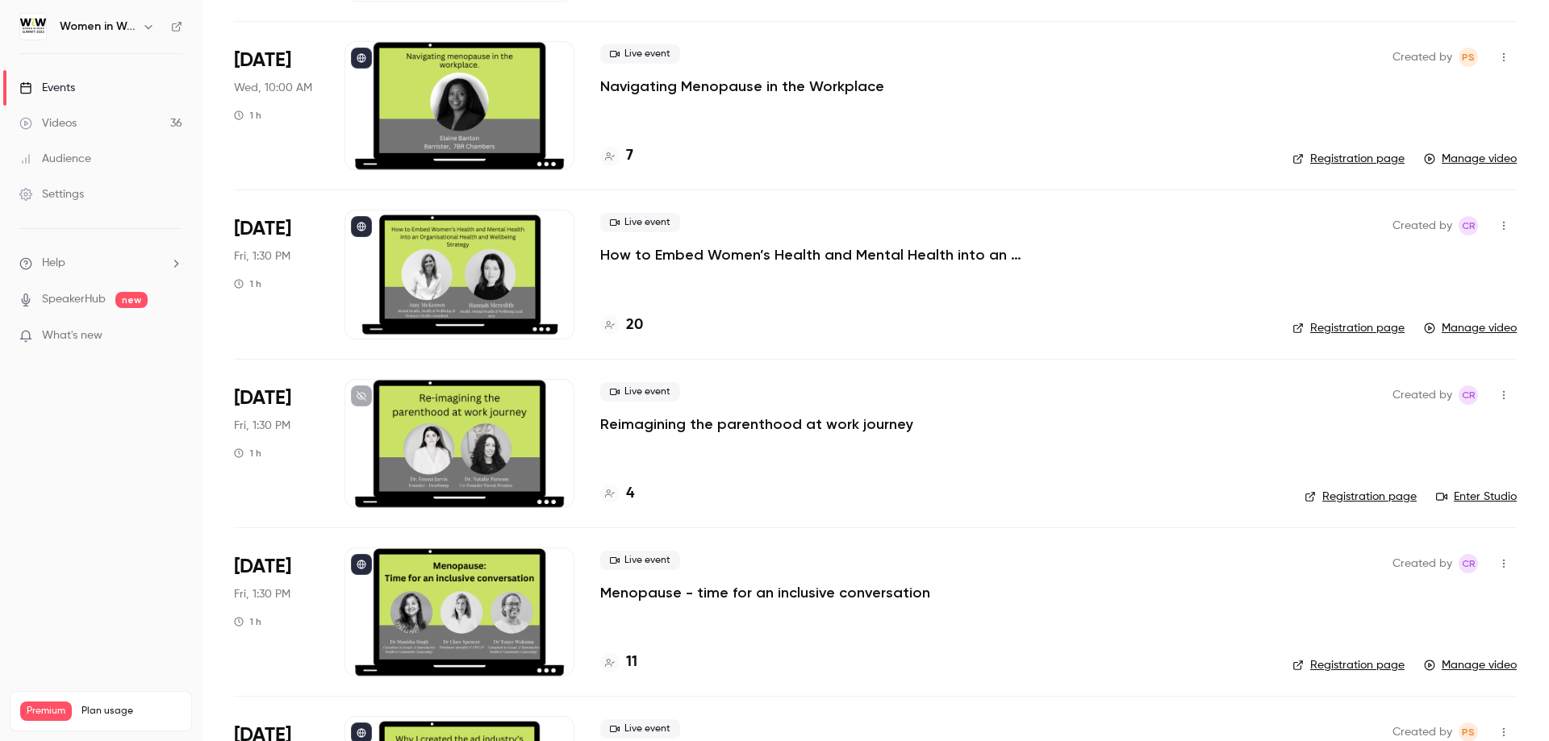
scroll to position [820, 0]
